Goal: Task Accomplishment & Management: Manage account settings

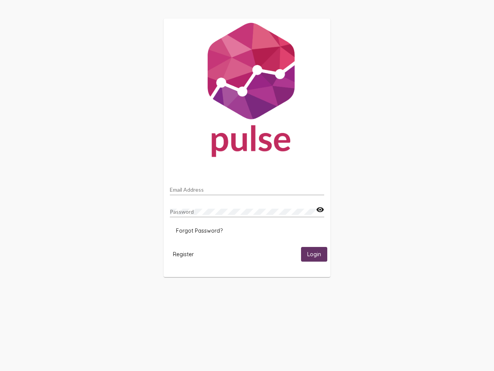
click at [247, 187] on input "Email Address" at bounding box center [247, 189] width 154 height 6
click at [320, 210] on mat-icon "visibility" at bounding box center [320, 209] width 8 height 9
click at [199, 230] on span "Forgot Password?" at bounding box center [199, 230] width 47 height 7
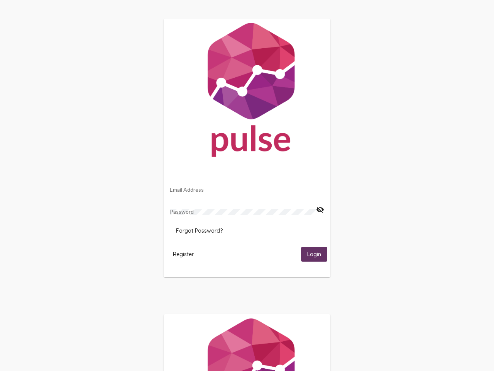
click at [183, 254] on span "Register" at bounding box center [183, 253] width 21 height 7
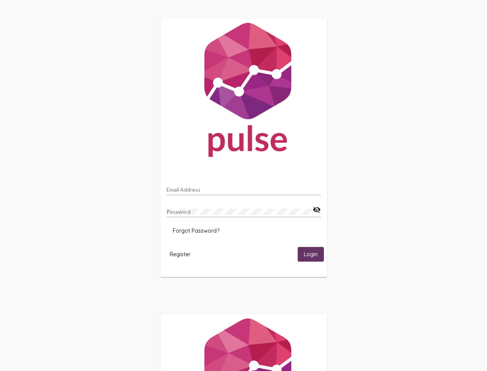
click at [314, 254] on span "Login" at bounding box center [311, 254] width 14 height 7
